Goal: Task Accomplishment & Management: Manage account settings

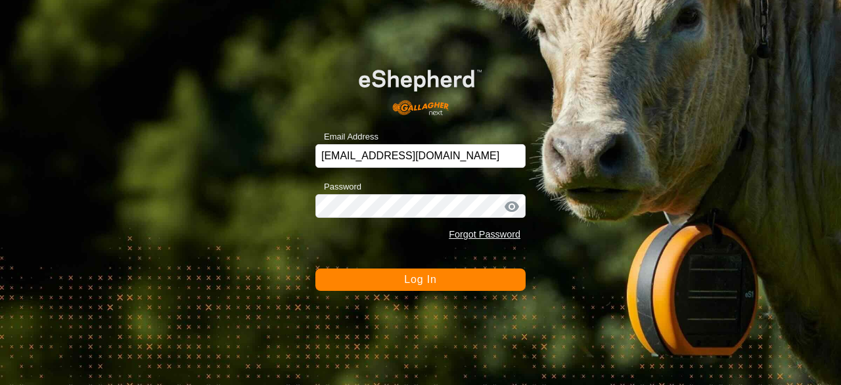
click at [476, 271] on button "Log In" at bounding box center [421, 279] width 210 height 22
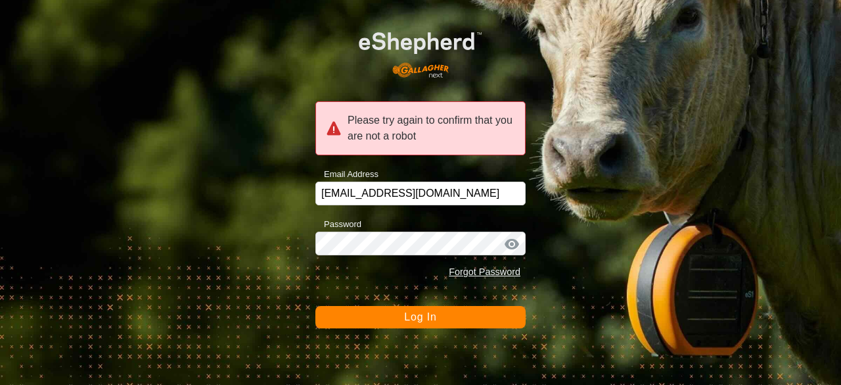
click at [470, 311] on button "Log In" at bounding box center [421, 317] width 210 height 22
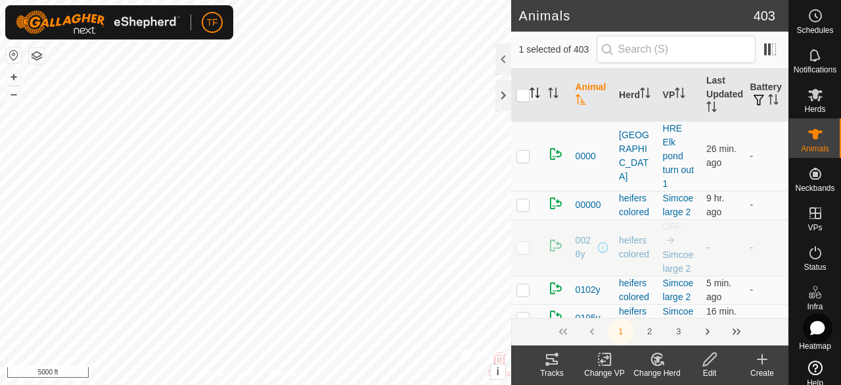
click at [533, 96] on icon "Activate to sort" at bounding box center [535, 92] width 11 height 11
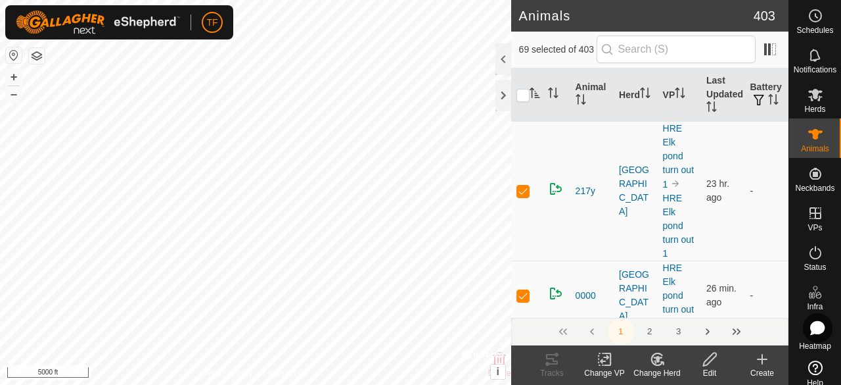
click at [665, 366] on icon at bounding box center [657, 359] width 16 height 16
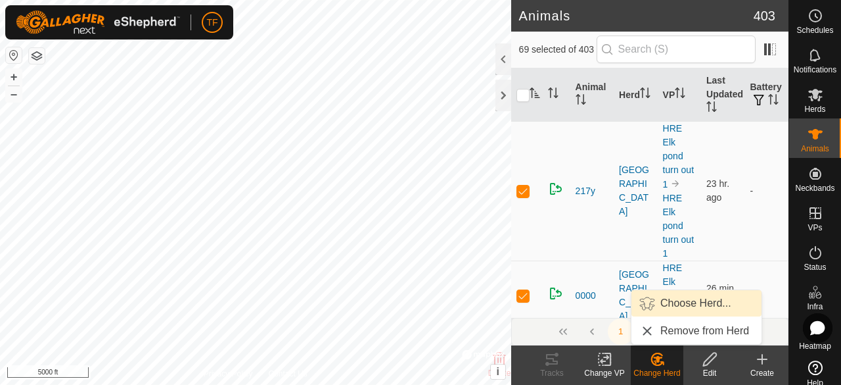
click at [675, 308] on link "Choose Herd..." at bounding box center [697, 303] width 130 height 26
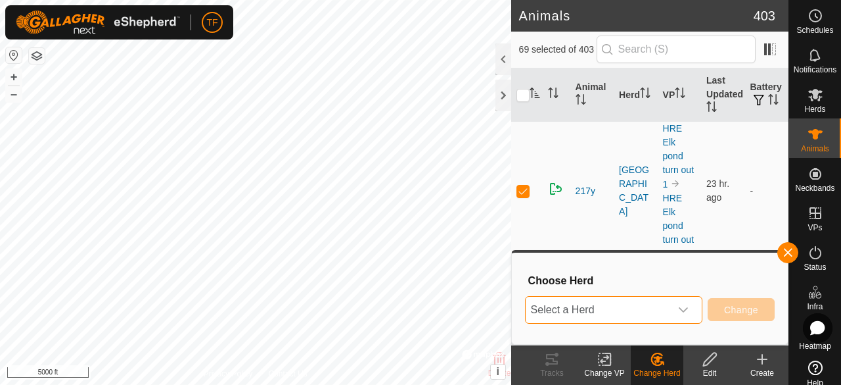
click at [668, 308] on span "Select a Herd" at bounding box center [598, 309] width 145 height 26
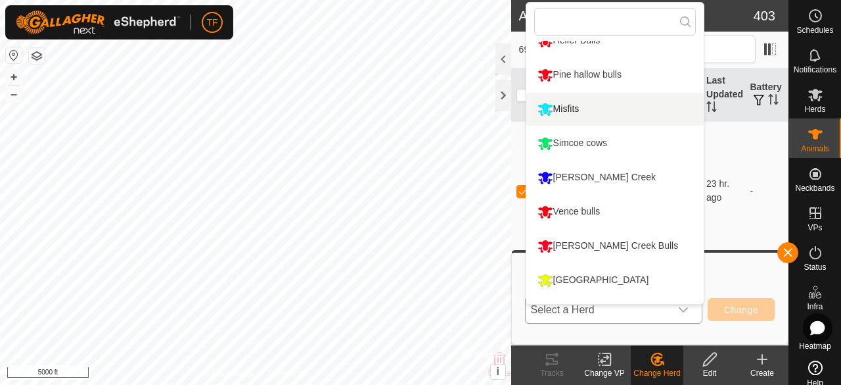
scroll to position [272, 0]
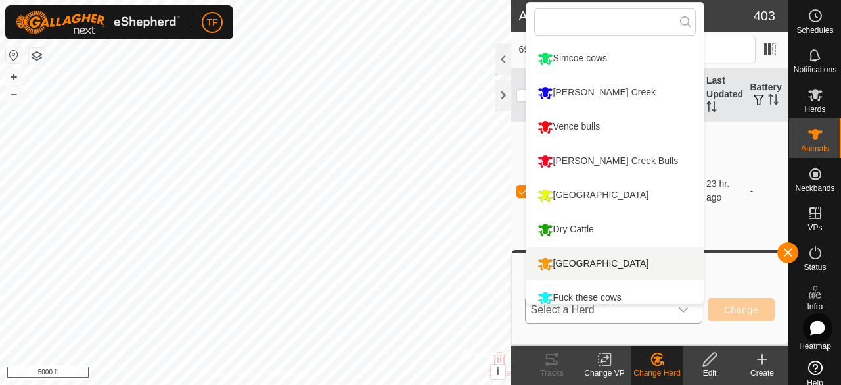
click at [598, 268] on li "[GEOGRAPHIC_DATA]" at bounding box center [614, 263] width 177 height 33
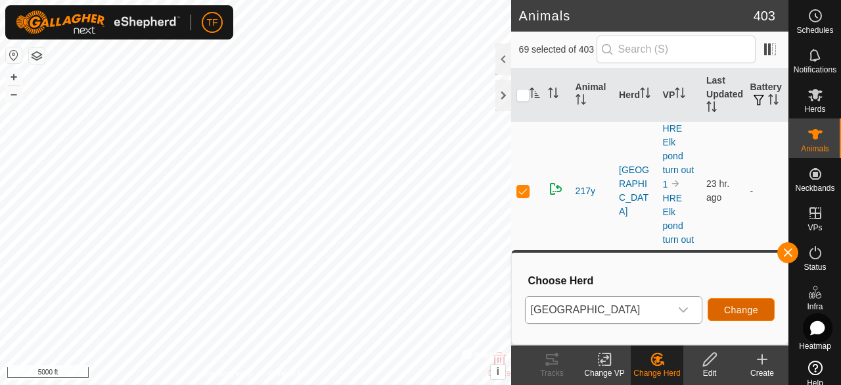
click at [724, 310] on button "Change" at bounding box center [741, 309] width 67 height 23
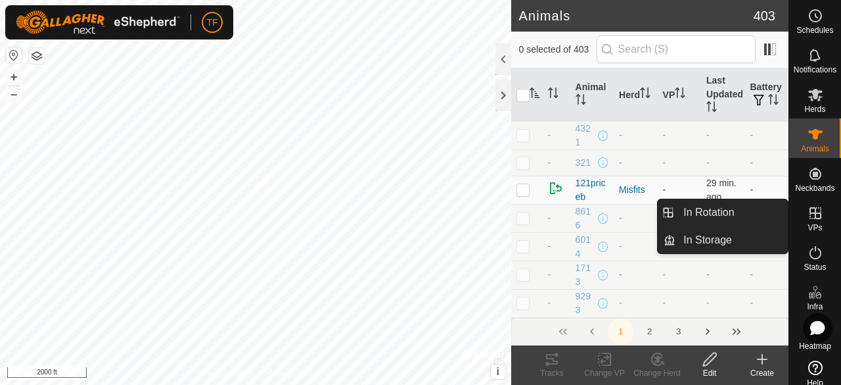
click at [810, 212] on icon at bounding box center [816, 213] width 12 height 12
click at [814, 212] on icon at bounding box center [816, 213] width 16 height 16
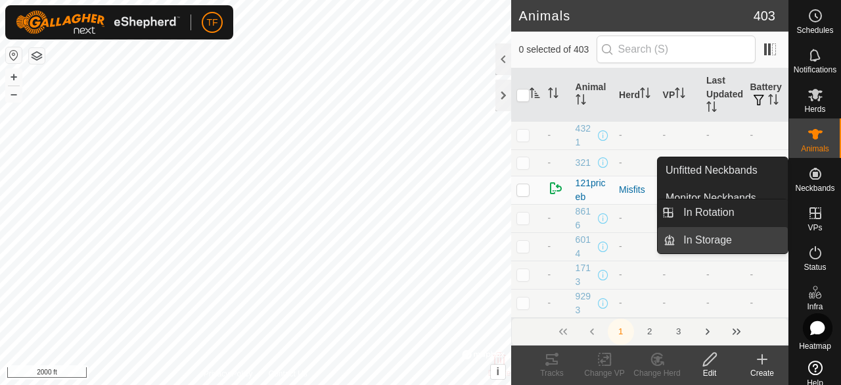
click at [737, 239] on link "In Storage" at bounding box center [732, 240] width 112 height 26
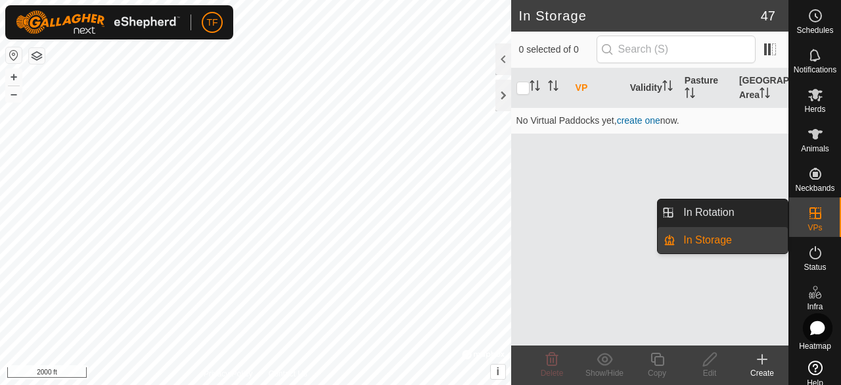
click at [816, 219] on es-virtualpaddocks-svg-icon at bounding box center [816, 212] width 24 height 21
click at [759, 217] on link "In Rotation" at bounding box center [732, 212] width 112 height 26
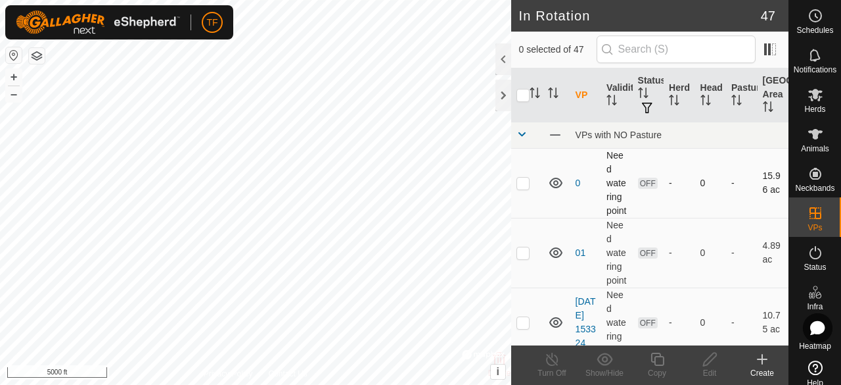
click at [519, 188] on p-checkbox at bounding box center [523, 182] width 13 height 11
click at [524, 258] on p-checkbox at bounding box center [523, 252] width 13 height 11
click at [528, 188] on p-checkbox at bounding box center [523, 182] width 13 height 11
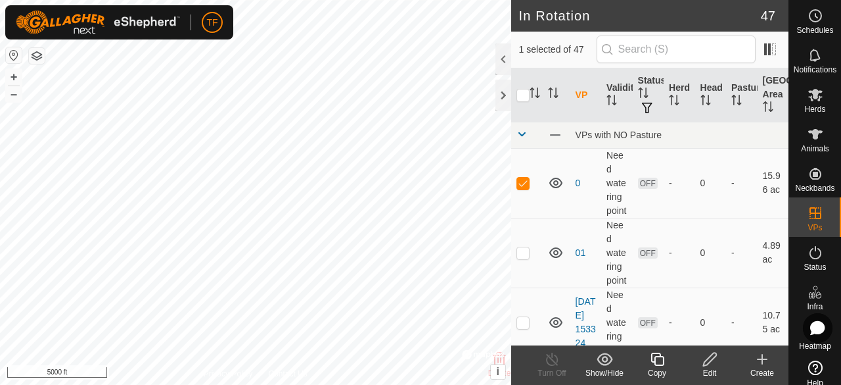
click at [713, 365] on icon at bounding box center [710, 359] width 16 height 16
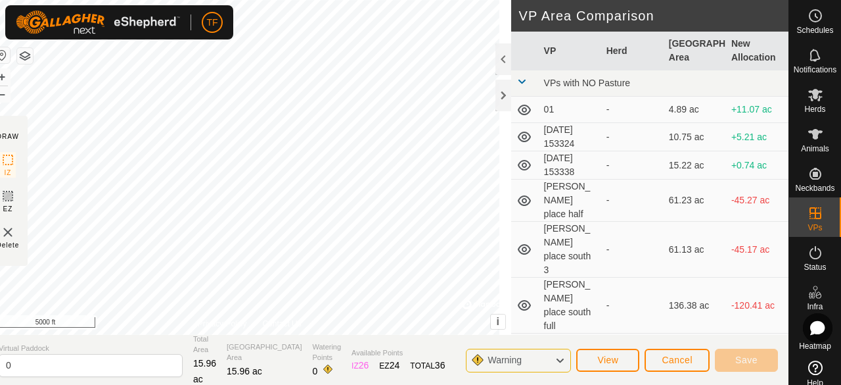
click at [16, 235] on img at bounding box center [8, 232] width 16 height 16
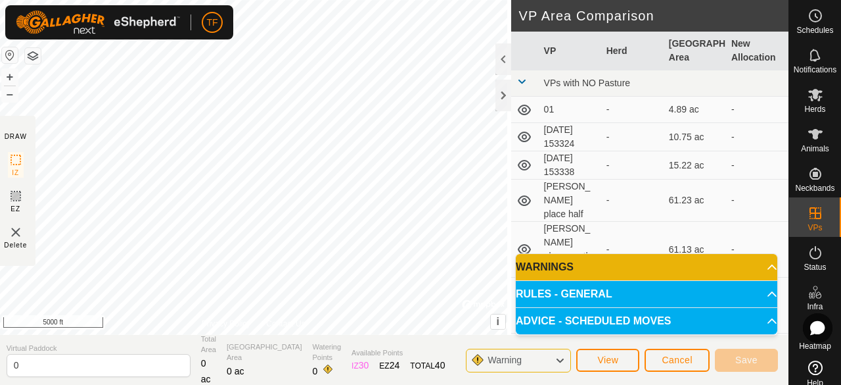
click at [17, 234] on img at bounding box center [16, 232] width 16 height 16
click at [17, 233] on img at bounding box center [16, 232] width 16 height 16
click at [18, 232] on img at bounding box center [16, 232] width 16 height 16
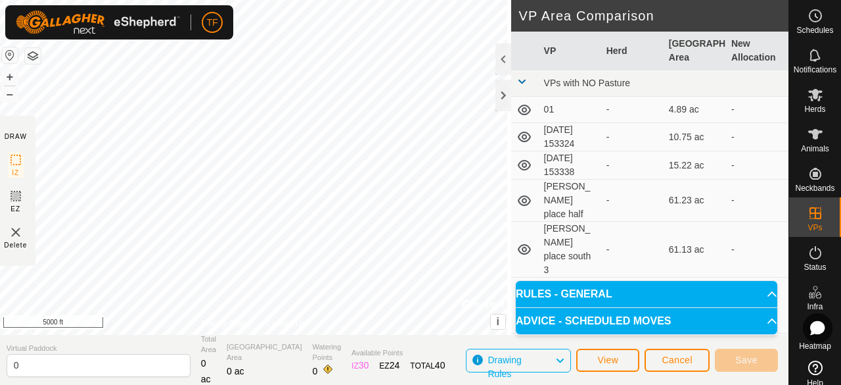
click at [18, 232] on img at bounding box center [16, 232] width 16 height 16
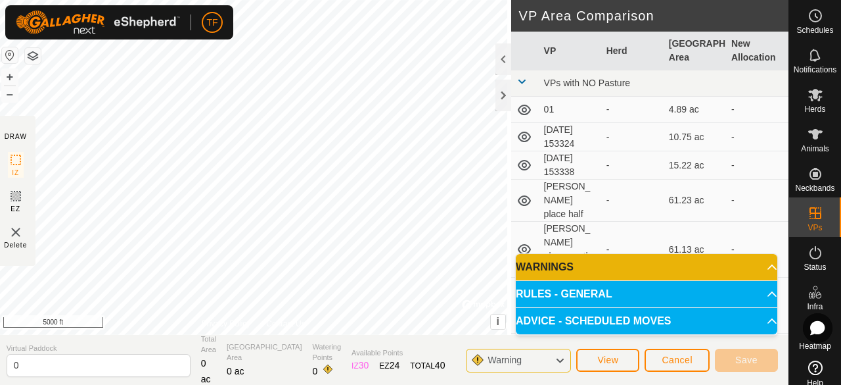
click at [18, 232] on img at bounding box center [16, 232] width 16 height 16
click at [562, 362] on icon at bounding box center [560, 360] width 11 height 17
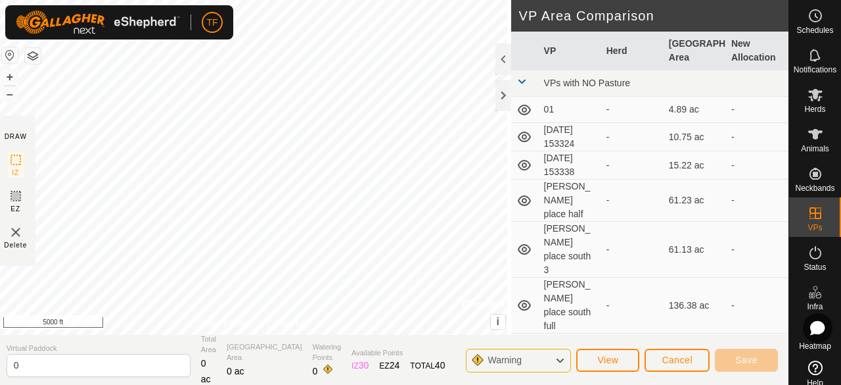
click at [562, 362] on icon at bounding box center [560, 360] width 11 height 17
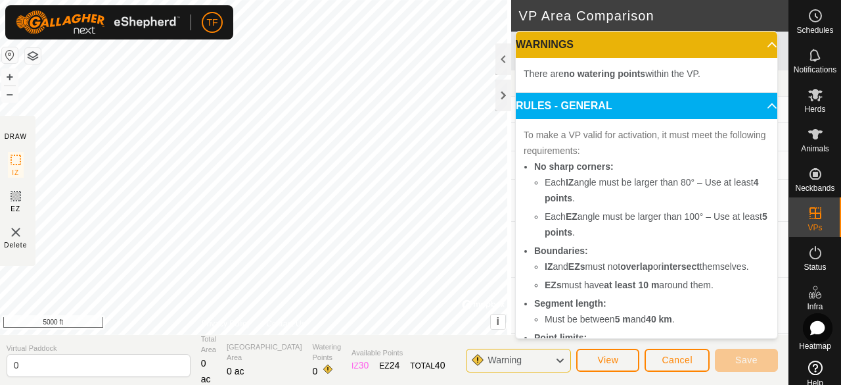
click at [562, 362] on icon at bounding box center [560, 360] width 11 height 17
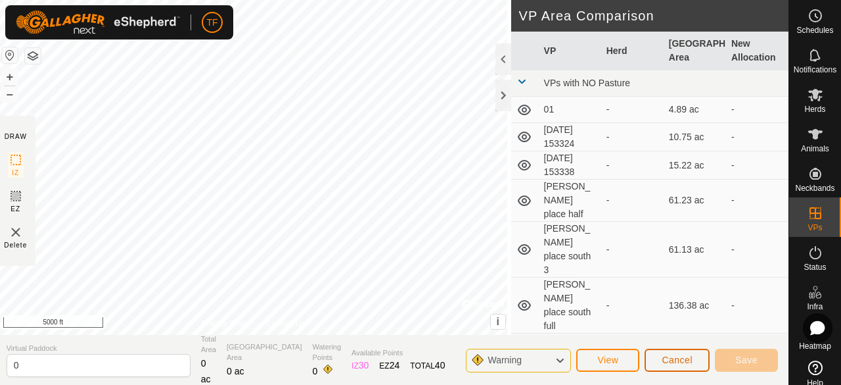
click at [675, 362] on span "Cancel" at bounding box center [677, 359] width 31 height 11
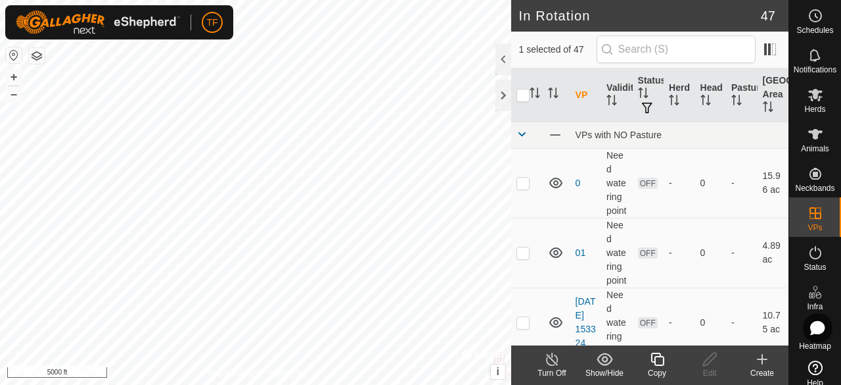
click at [656, 363] on icon at bounding box center [657, 359] width 16 height 16
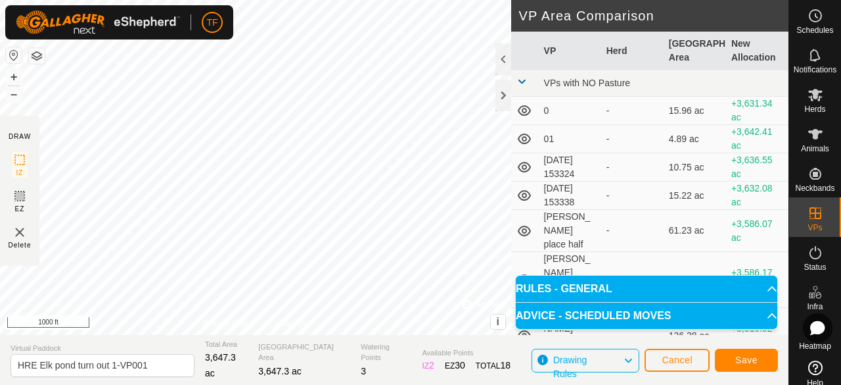
click at [225, 298] on div "IZ interior angle must be larger than 80° (Current: 59.2°) . + – ⇧ i © Mapbox ,…" at bounding box center [255, 167] width 511 height 335
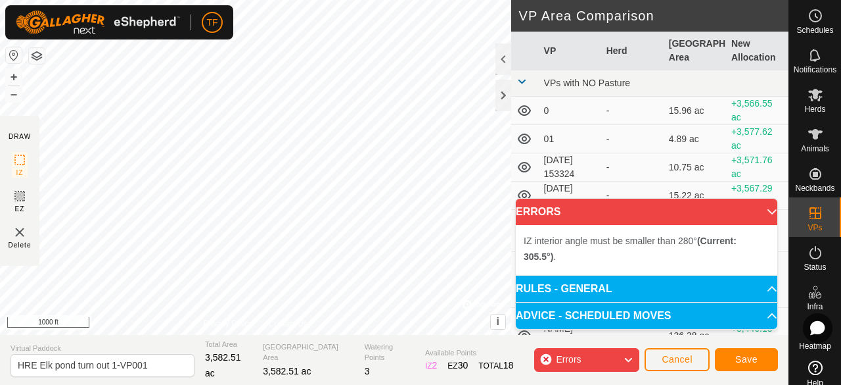
click at [225, 298] on div "IZ interior angle must be smaller than 280° (Current: 305.5°) ." at bounding box center [225, 298] width 0 height 0
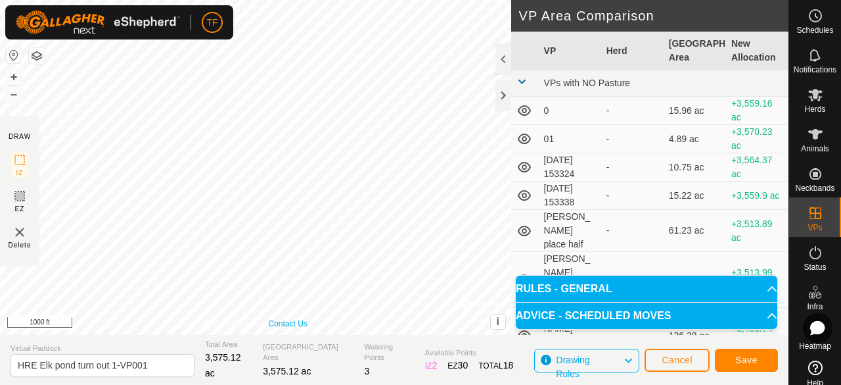
click at [304, 326] on div "Privacy Policy Contact Us IZ interior angle must be smaller than 280° (Current:…" at bounding box center [255, 167] width 511 height 335
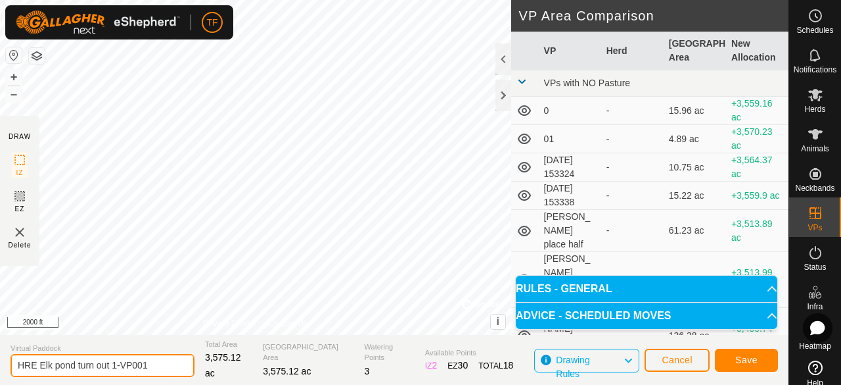
click at [159, 366] on input "HRE Elk pond turn out 1-VP001" at bounding box center [103, 365] width 184 height 23
type input "HRE Elk pond turn out 2"
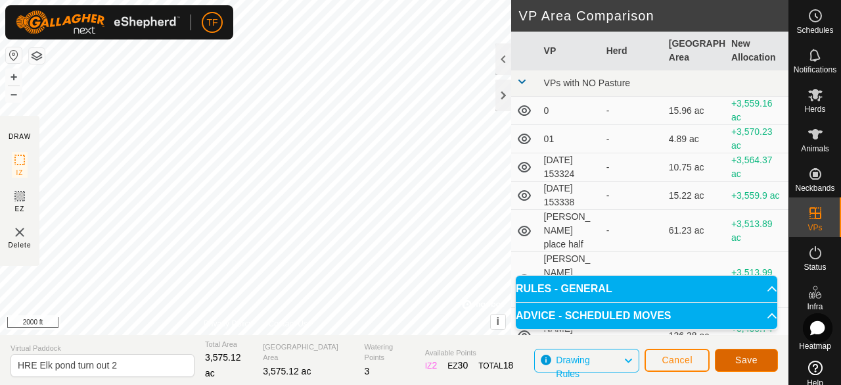
click at [728, 356] on button "Save" at bounding box center [746, 359] width 63 height 23
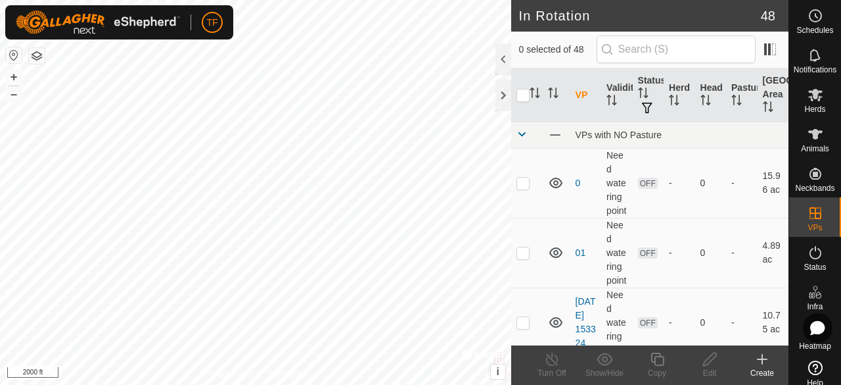
click at [766, 367] on div "Create" at bounding box center [762, 373] width 53 height 12
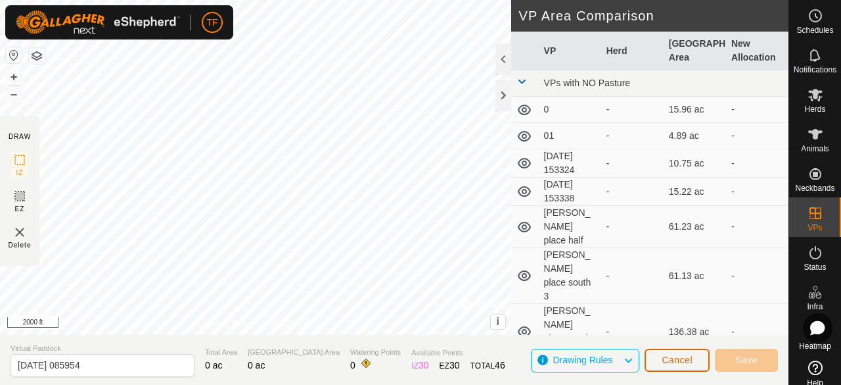
click at [682, 357] on span "Cancel" at bounding box center [677, 359] width 31 height 11
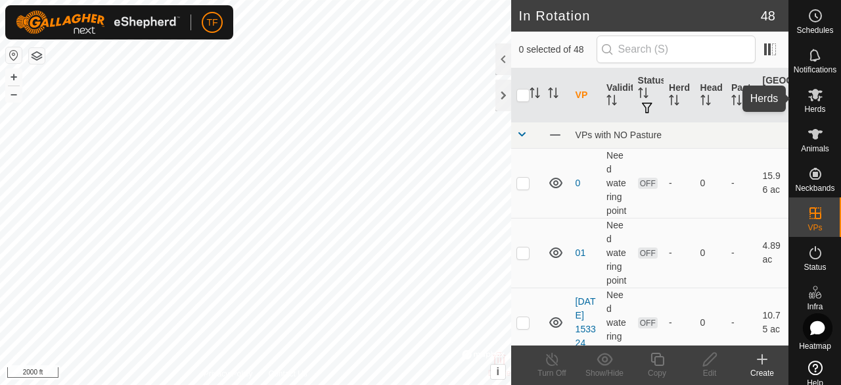
click at [815, 91] on icon at bounding box center [815, 95] width 14 height 12
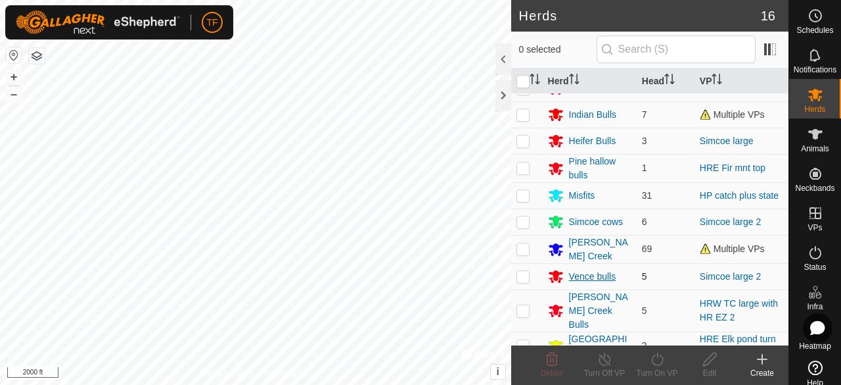
scroll to position [182, 0]
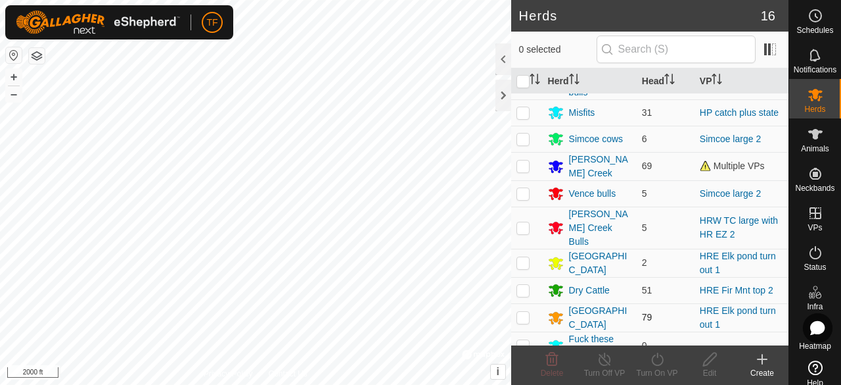
click at [515, 304] on td at bounding box center [527, 317] width 32 height 28
click at [661, 362] on icon at bounding box center [657, 359] width 16 height 16
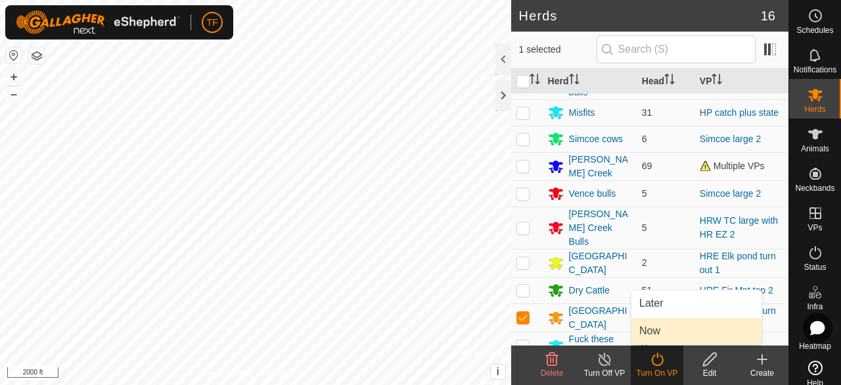
click at [663, 329] on link "Now" at bounding box center [697, 330] width 130 height 26
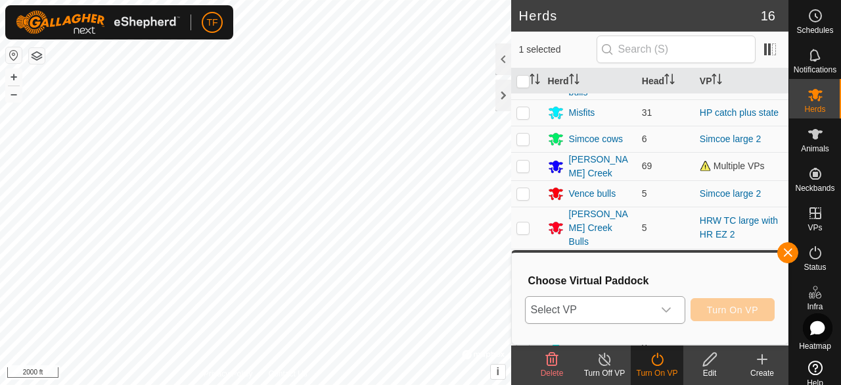
click at [668, 306] on icon "dropdown trigger" at bounding box center [666, 309] width 11 height 11
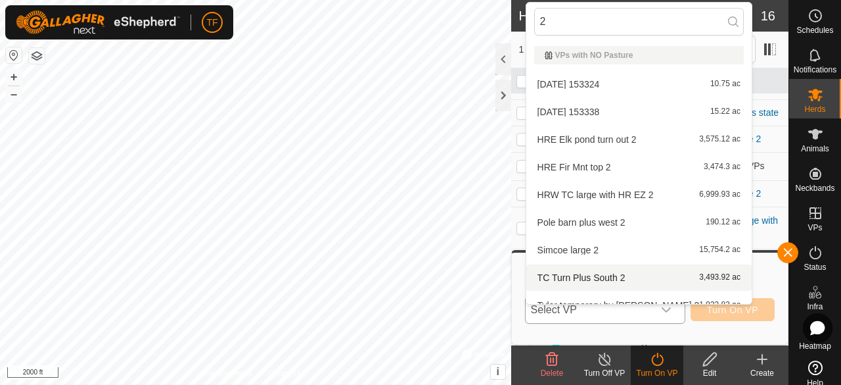
scroll to position [14, 0]
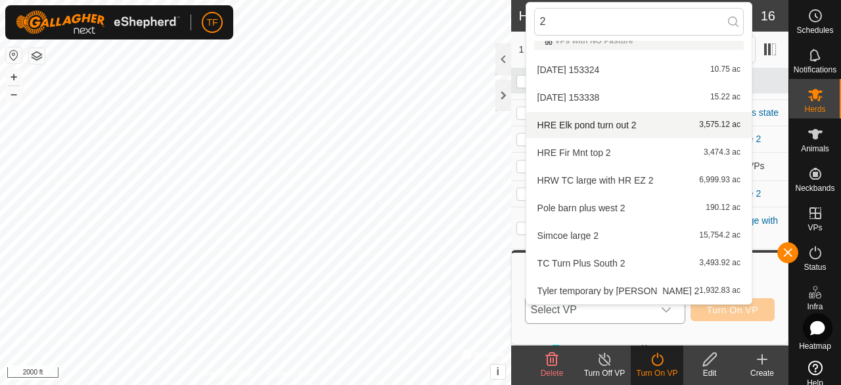
type input "2"
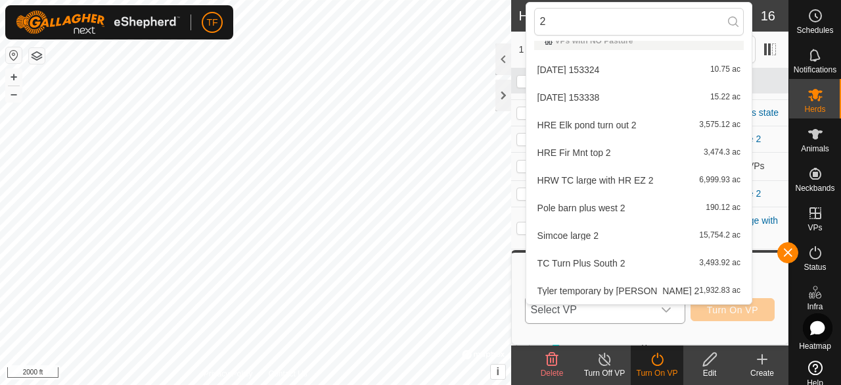
click at [601, 127] on li "HRE Elk pond turn out 2 3,575.12 ac" at bounding box center [638, 125] width 225 height 26
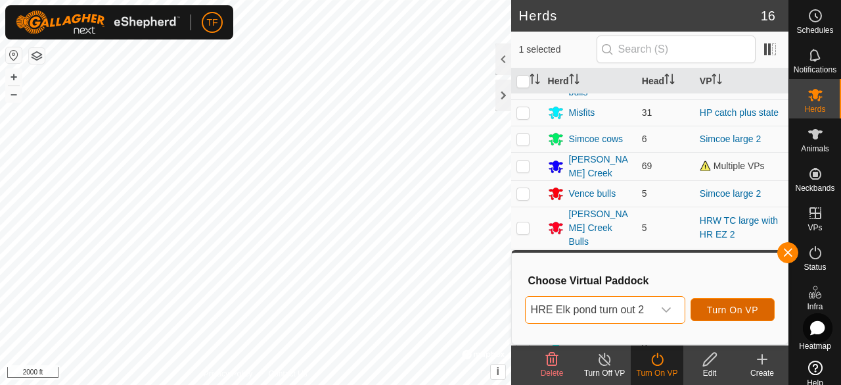
click at [730, 307] on span "Turn On VP" at bounding box center [732, 309] width 51 height 11
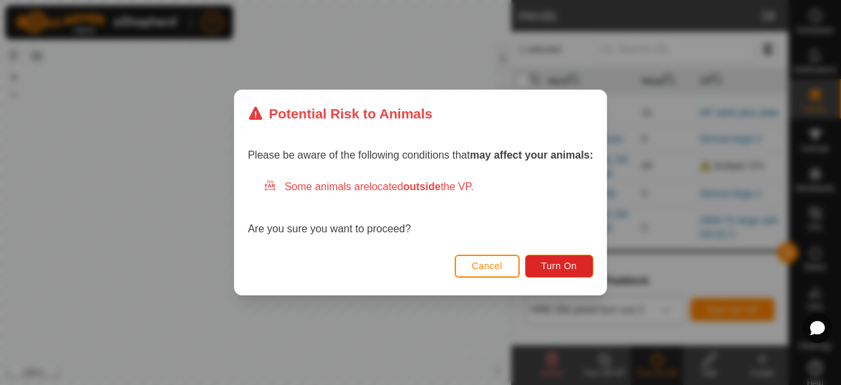
click at [517, 264] on button "Cancel" at bounding box center [487, 265] width 65 height 23
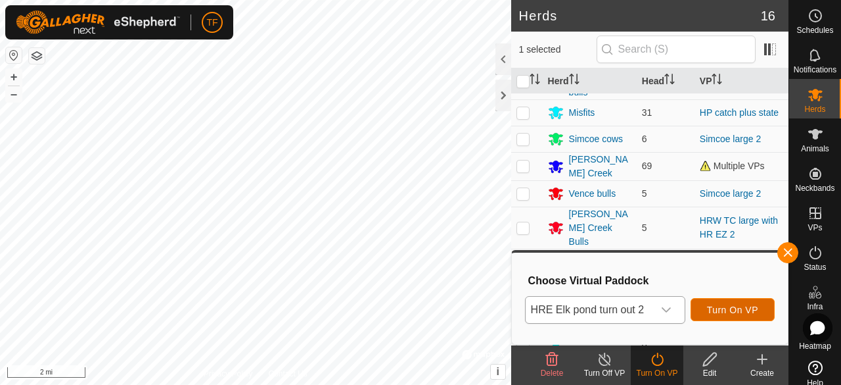
click at [719, 314] on span "Turn On VP" at bounding box center [732, 309] width 51 height 11
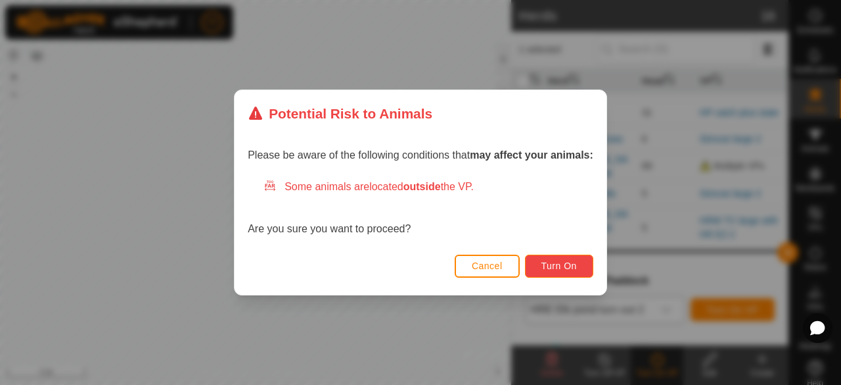
click at [552, 264] on span "Turn On" at bounding box center [559, 265] width 35 height 11
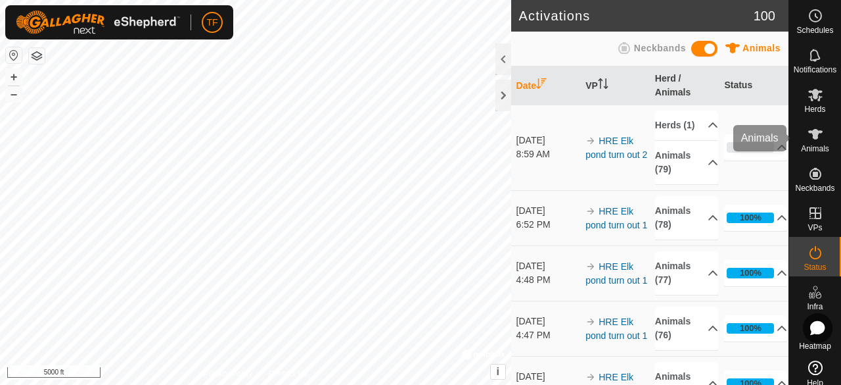
click at [815, 137] on icon at bounding box center [816, 134] width 16 height 16
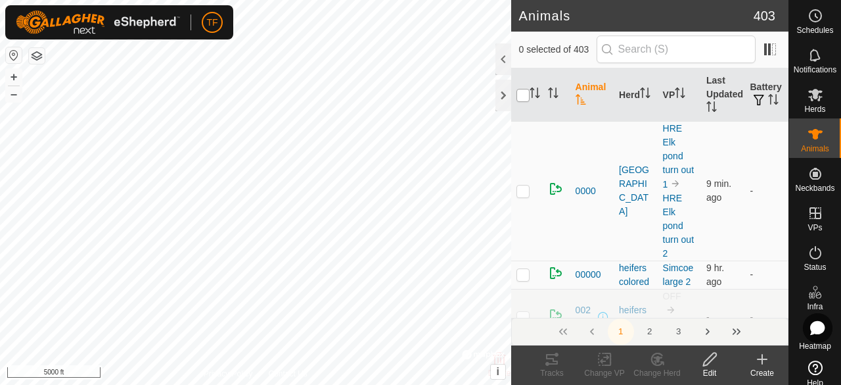
click at [525, 97] on input "checkbox" at bounding box center [523, 95] width 13 height 13
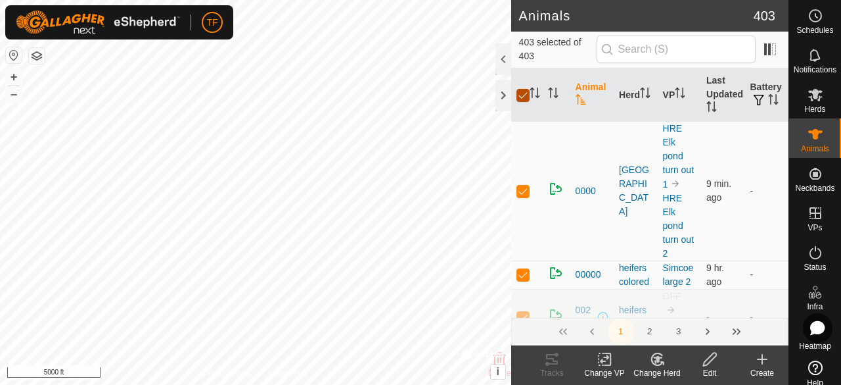
click at [525, 97] on input "checkbox" at bounding box center [523, 95] width 13 height 13
checkbox input "false"
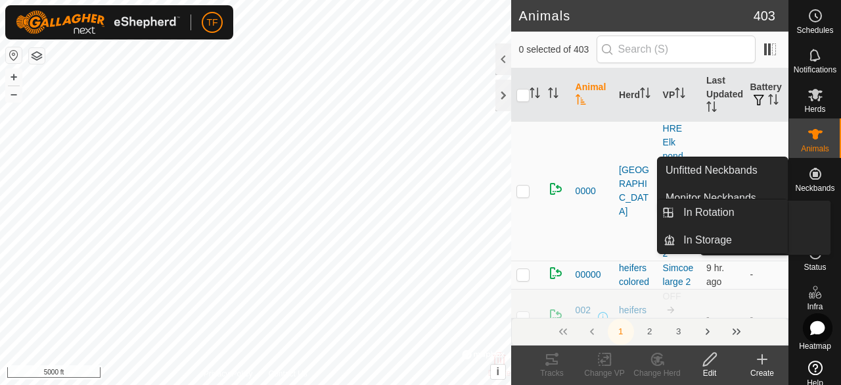
click at [810, 211] on icon at bounding box center [816, 213] width 12 height 12
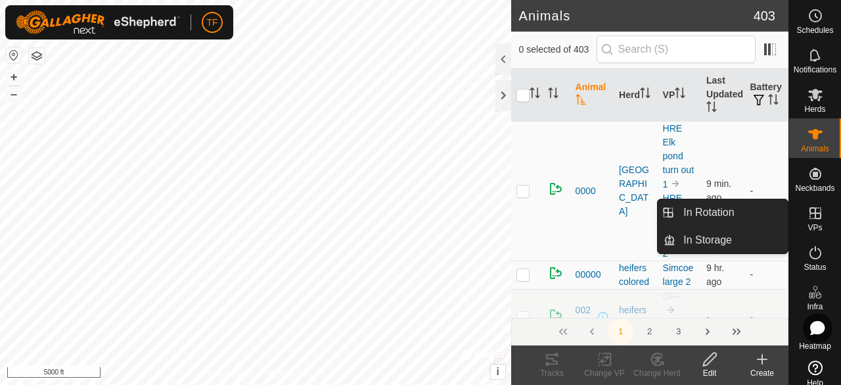
click at [808, 218] on icon at bounding box center [816, 213] width 16 height 16
click at [727, 214] on link "In Rotation" at bounding box center [732, 212] width 112 height 26
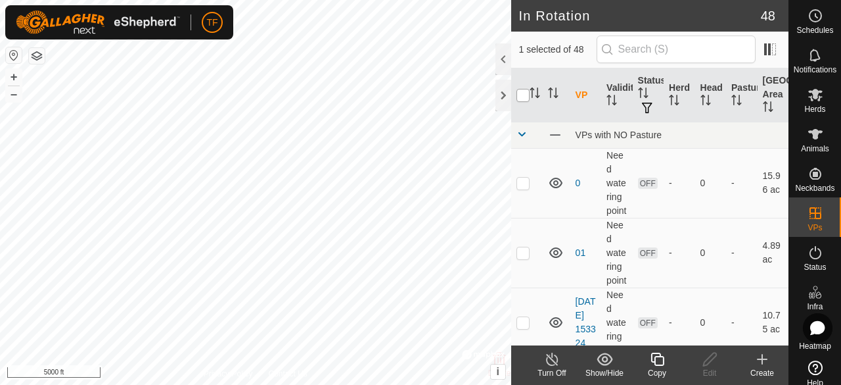
click at [525, 97] on input "checkbox" at bounding box center [523, 95] width 13 height 13
click at [525, 96] on input "checkbox" at bounding box center [523, 95] width 13 height 13
checkbox input "false"
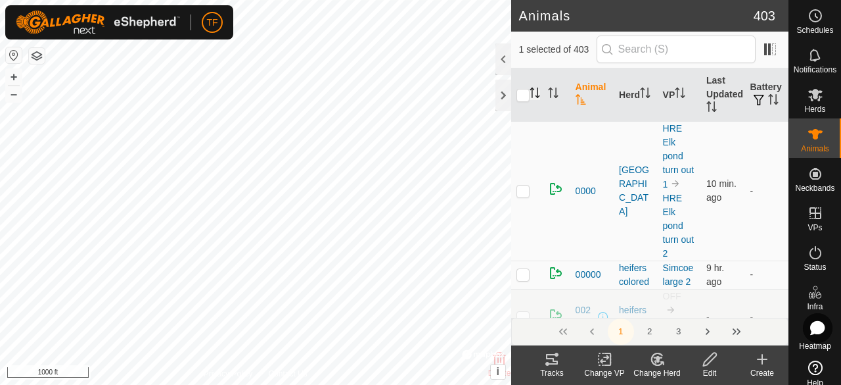
click at [534, 93] on icon "Activate to sort" at bounding box center [535, 92] width 11 height 11
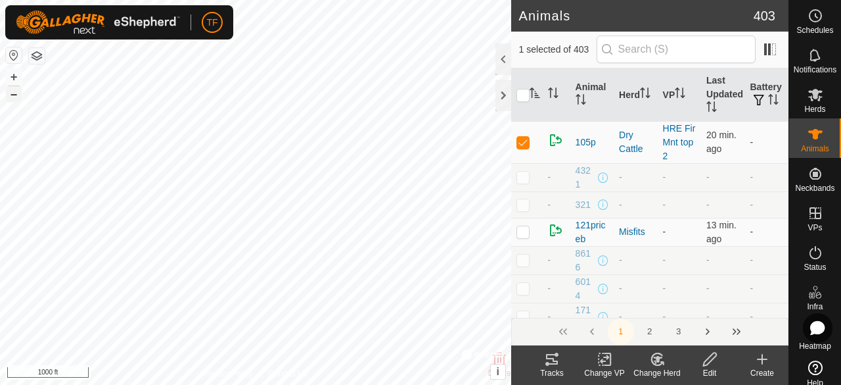
click at [14, 94] on button "–" at bounding box center [14, 94] width 16 height 16
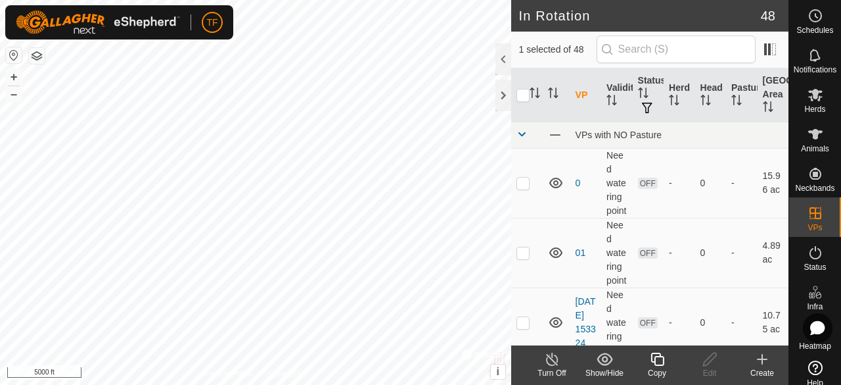
click at [659, 360] on icon at bounding box center [657, 359] width 16 height 16
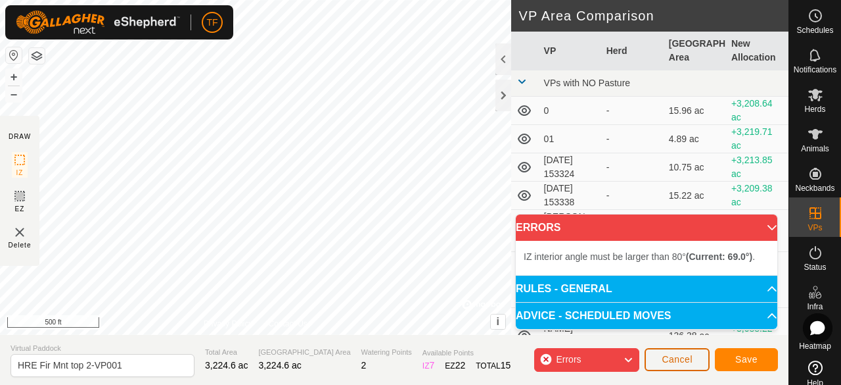
click at [682, 359] on span "Cancel" at bounding box center [677, 359] width 31 height 11
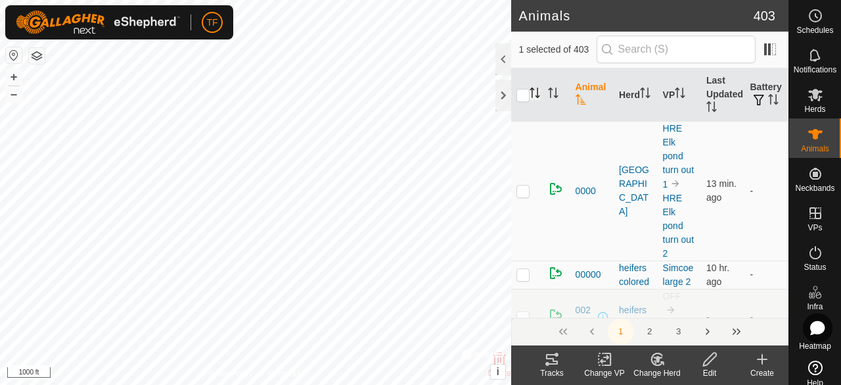
click at [535, 95] on icon "Activate to sort" at bounding box center [537, 96] width 5 height 3
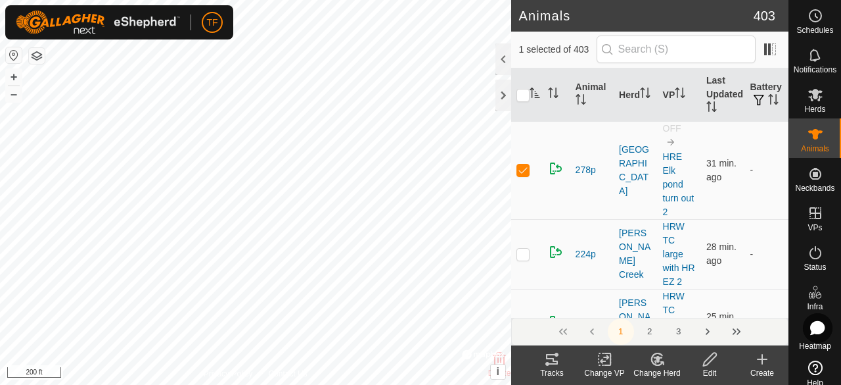
click at [661, 363] on icon at bounding box center [656, 359] width 11 height 12
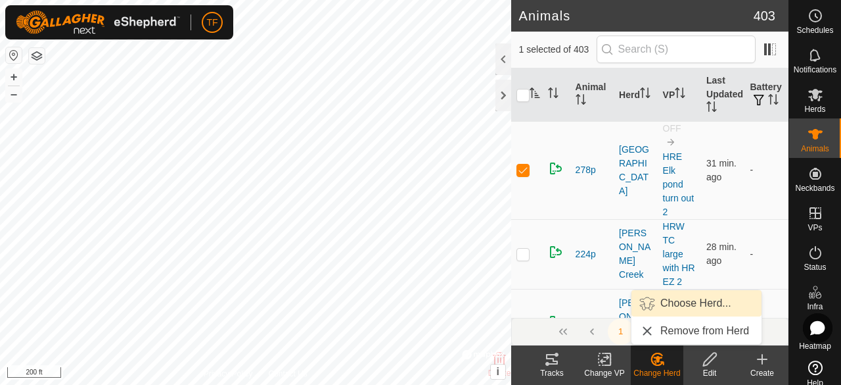
click at [676, 306] on link "Choose Herd..." at bounding box center [697, 303] width 130 height 26
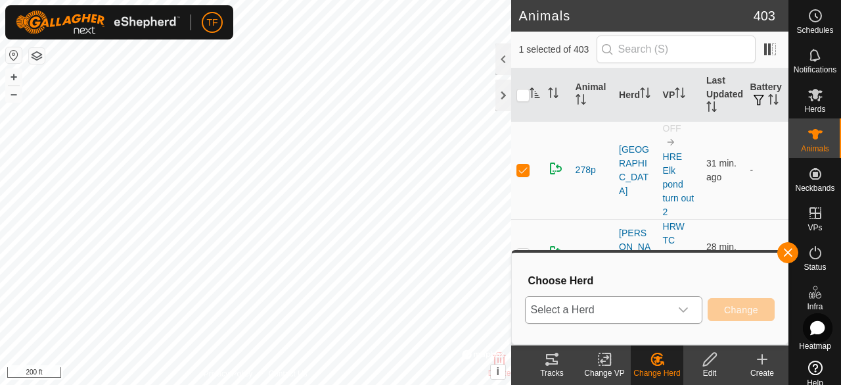
click at [674, 307] on div "dropdown trigger" at bounding box center [683, 309] width 26 height 26
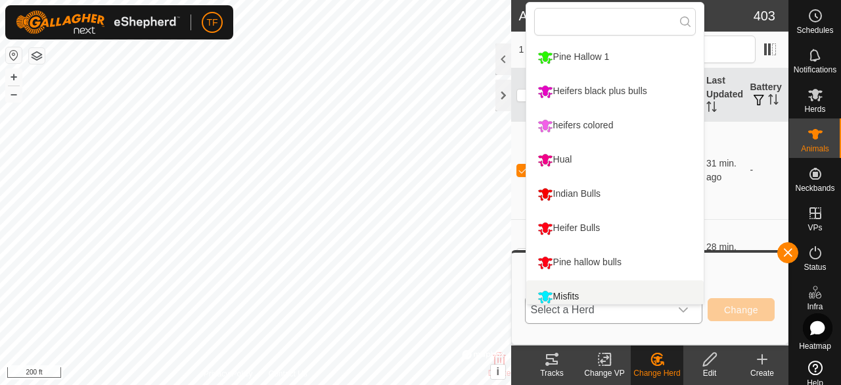
scroll to position [9, 0]
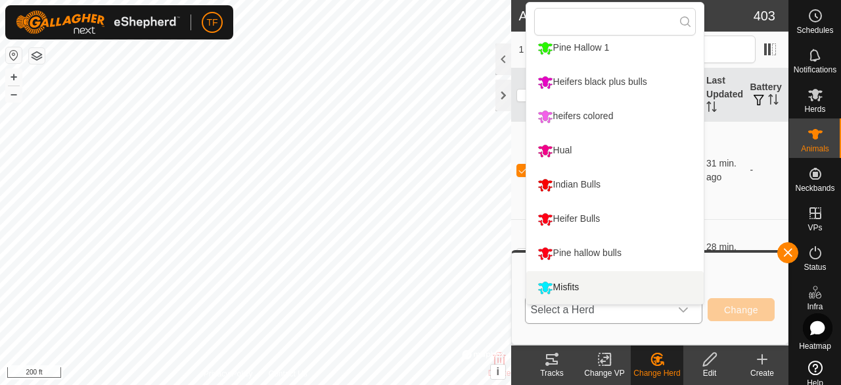
click at [597, 285] on li "Misfits" at bounding box center [614, 287] width 177 height 33
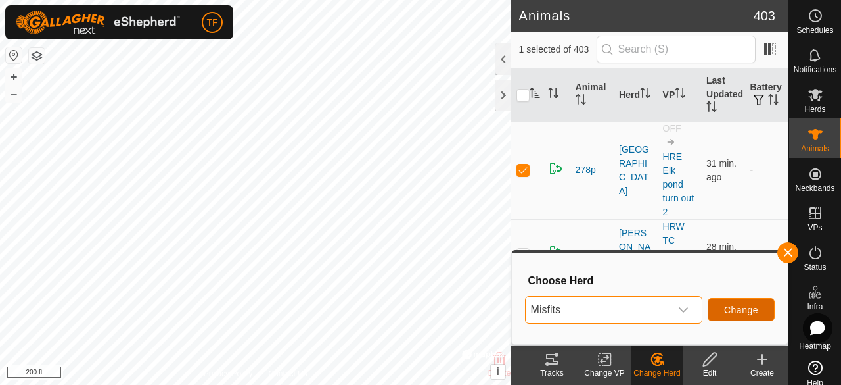
click at [736, 311] on span "Change" at bounding box center [741, 309] width 34 height 11
